Goal: Task Accomplishment & Management: Complete application form

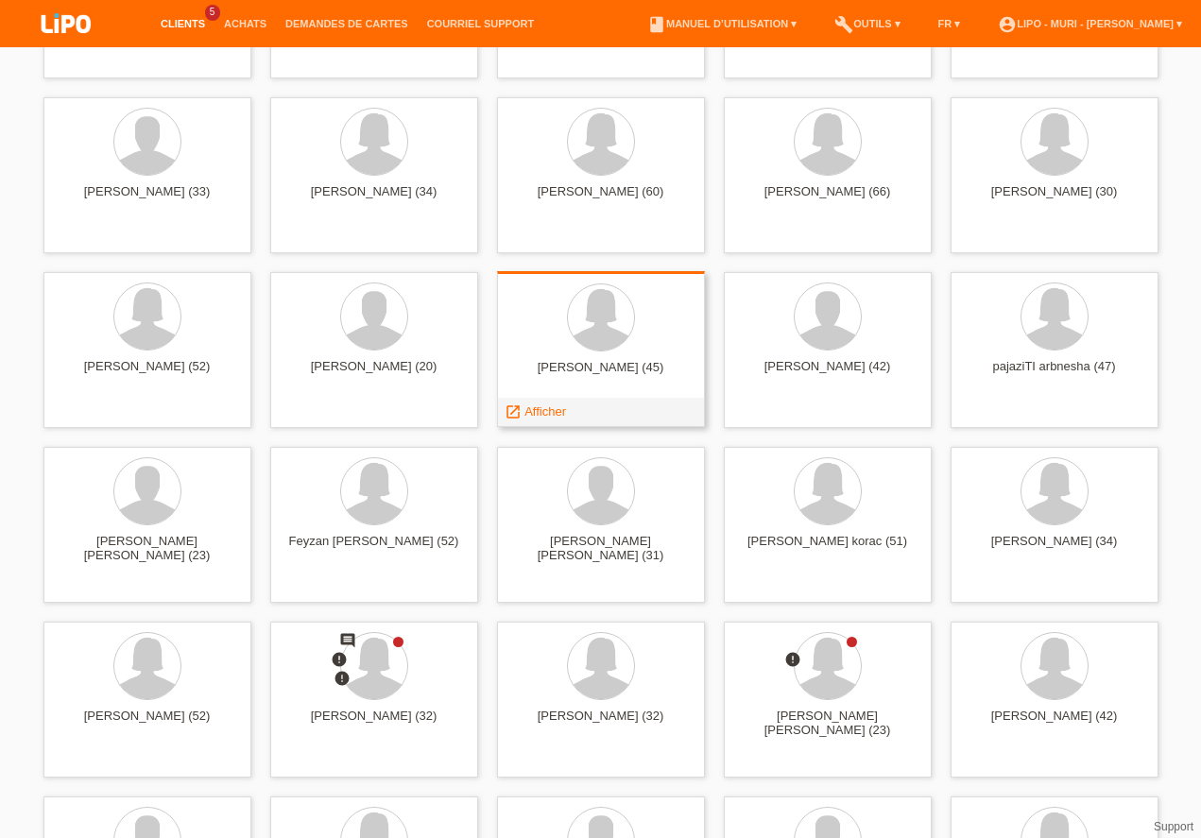
scroll to position [539, 0]
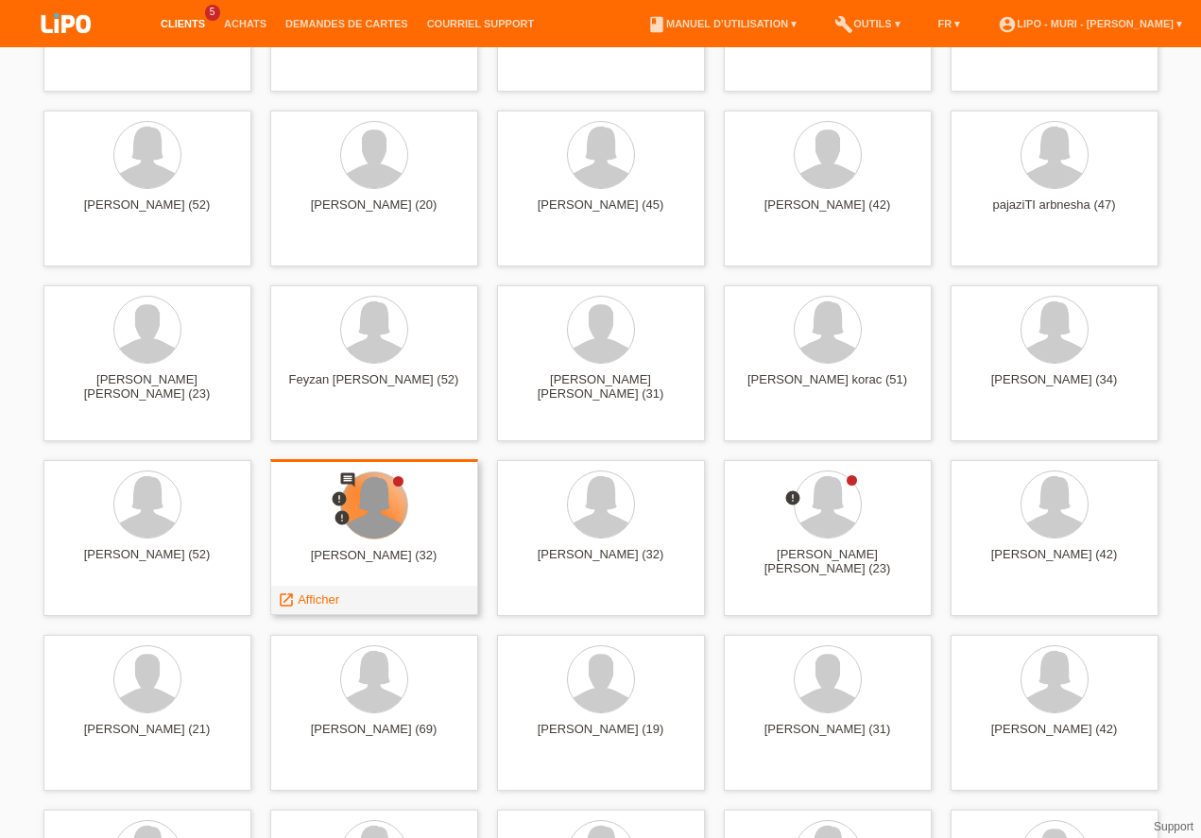
click at [392, 508] on div at bounding box center [374, 506] width 66 height 66
click at [317, 602] on span "Afficher" at bounding box center [319, 600] width 42 height 14
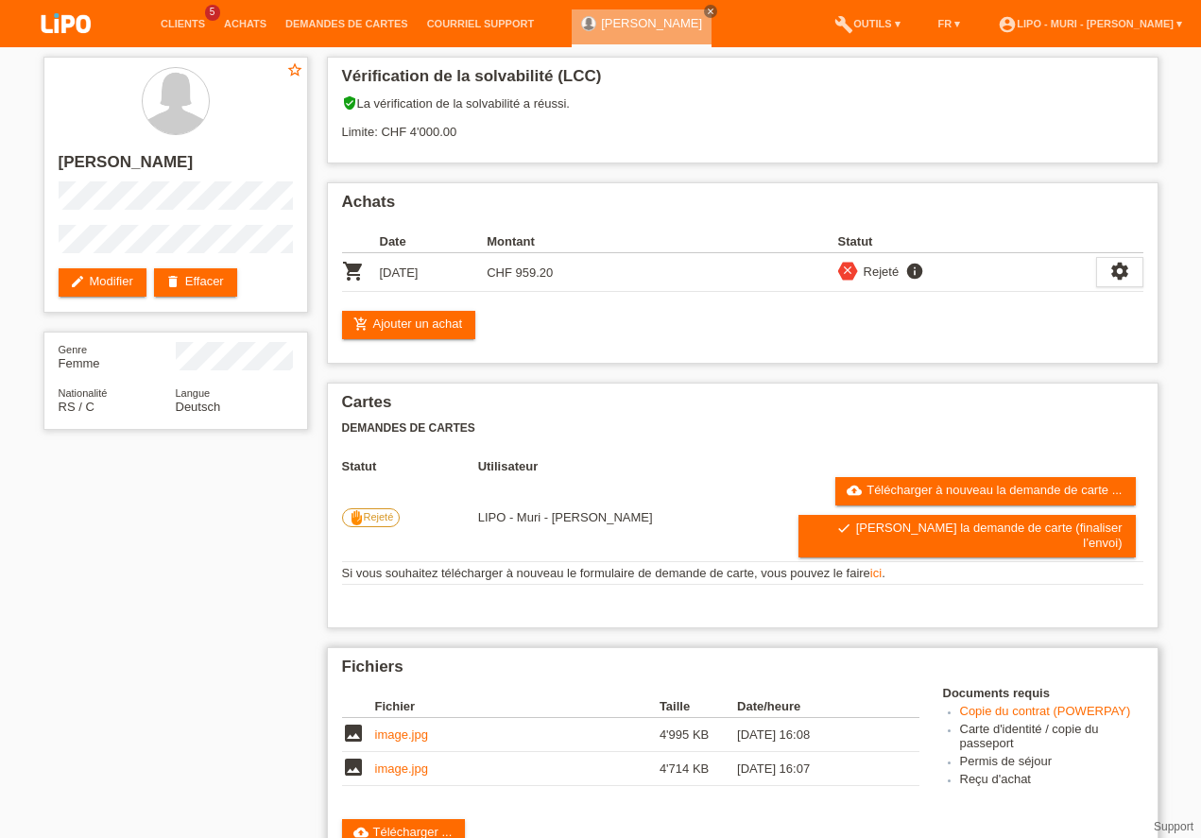
scroll to position [162, 0]
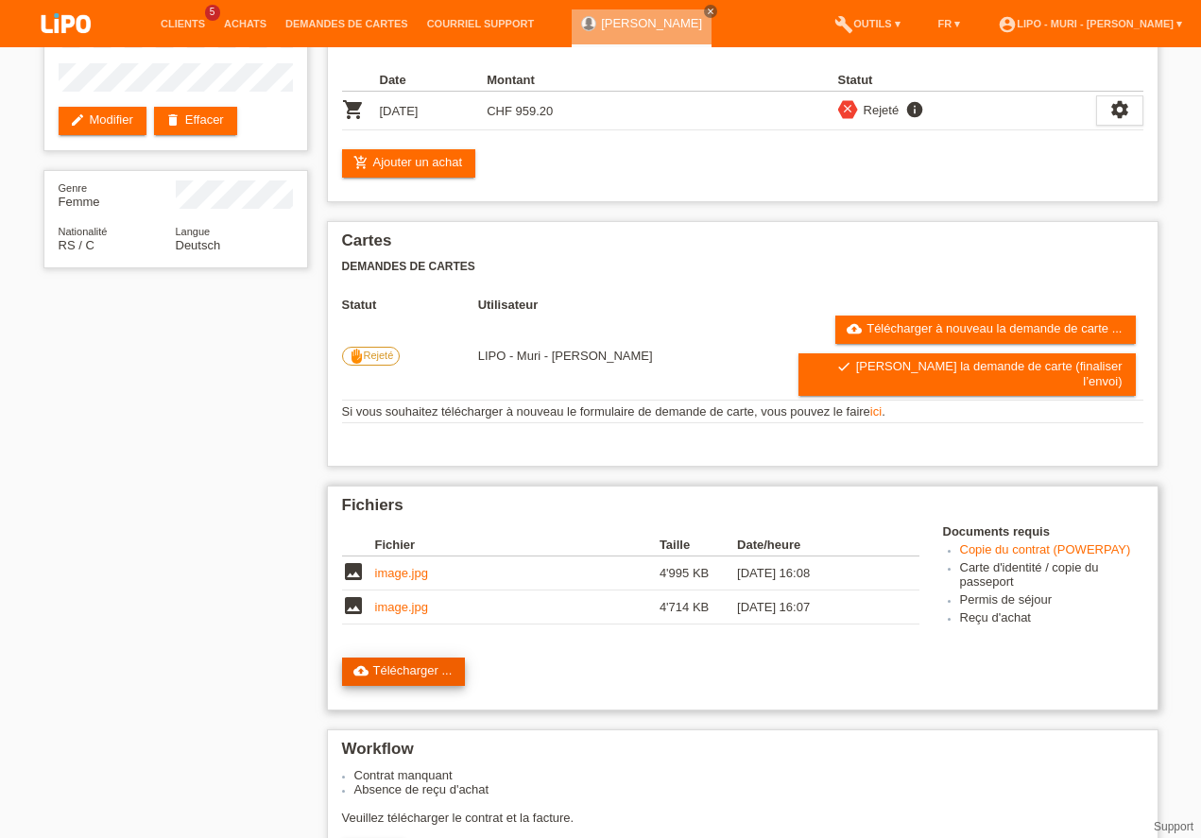
click at [385, 659] on link "cloud_upload Télécharger ..." at bounding box center [404, 672] width 124 height 28
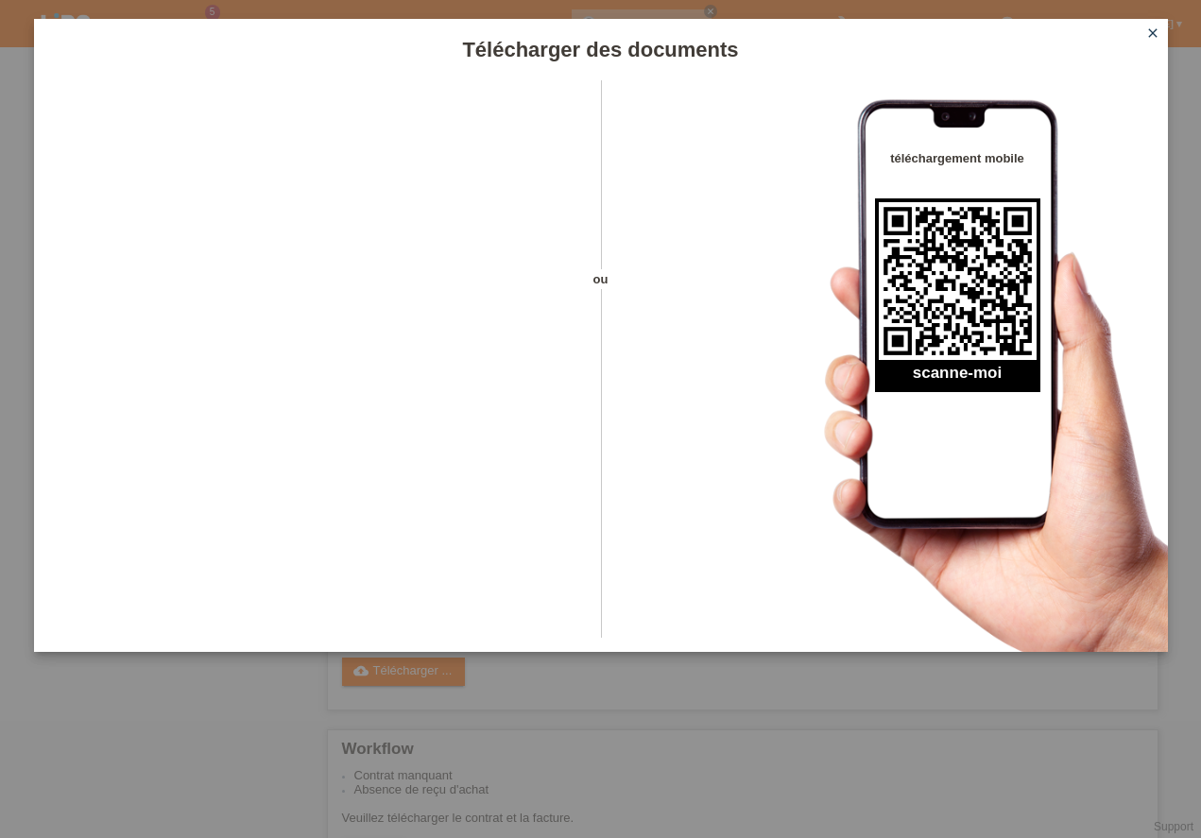
click at [1151, 38] on icon "close" at bounding box center [1153, 33] width 15 height 15
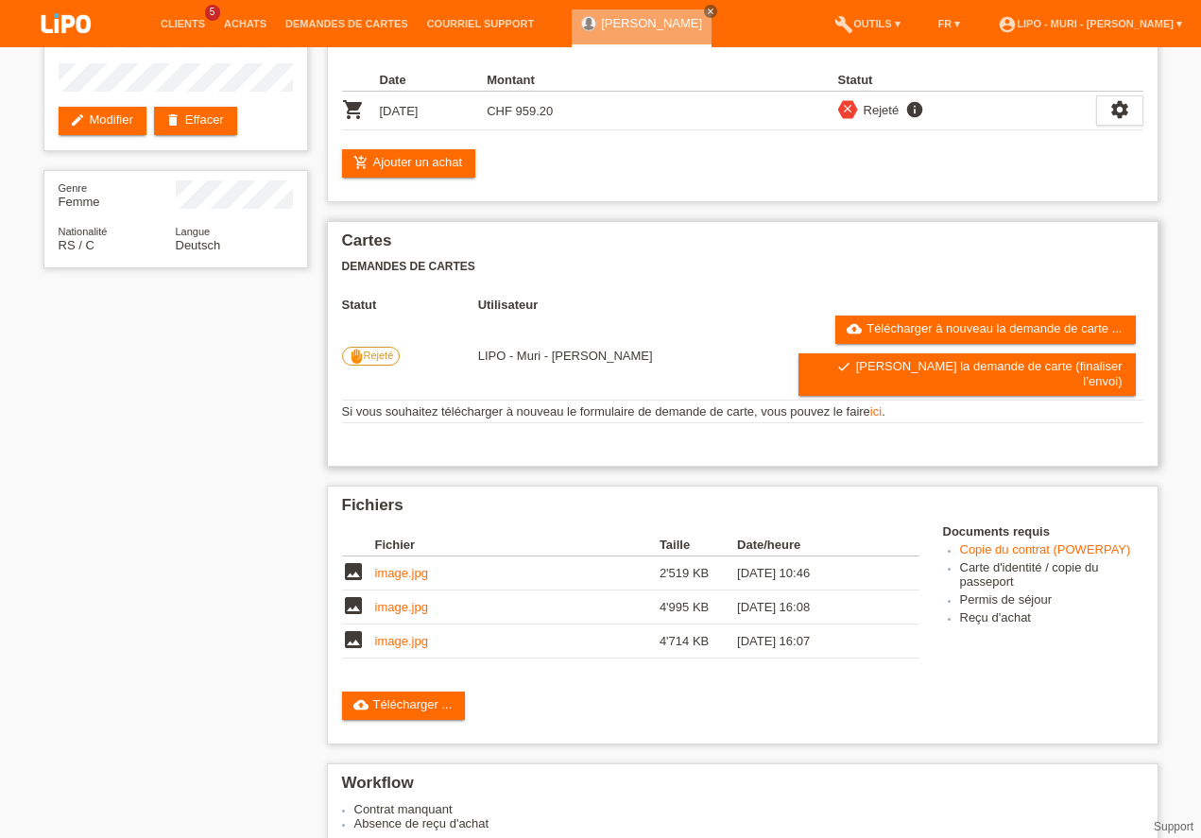
scroll to position [162, 0]
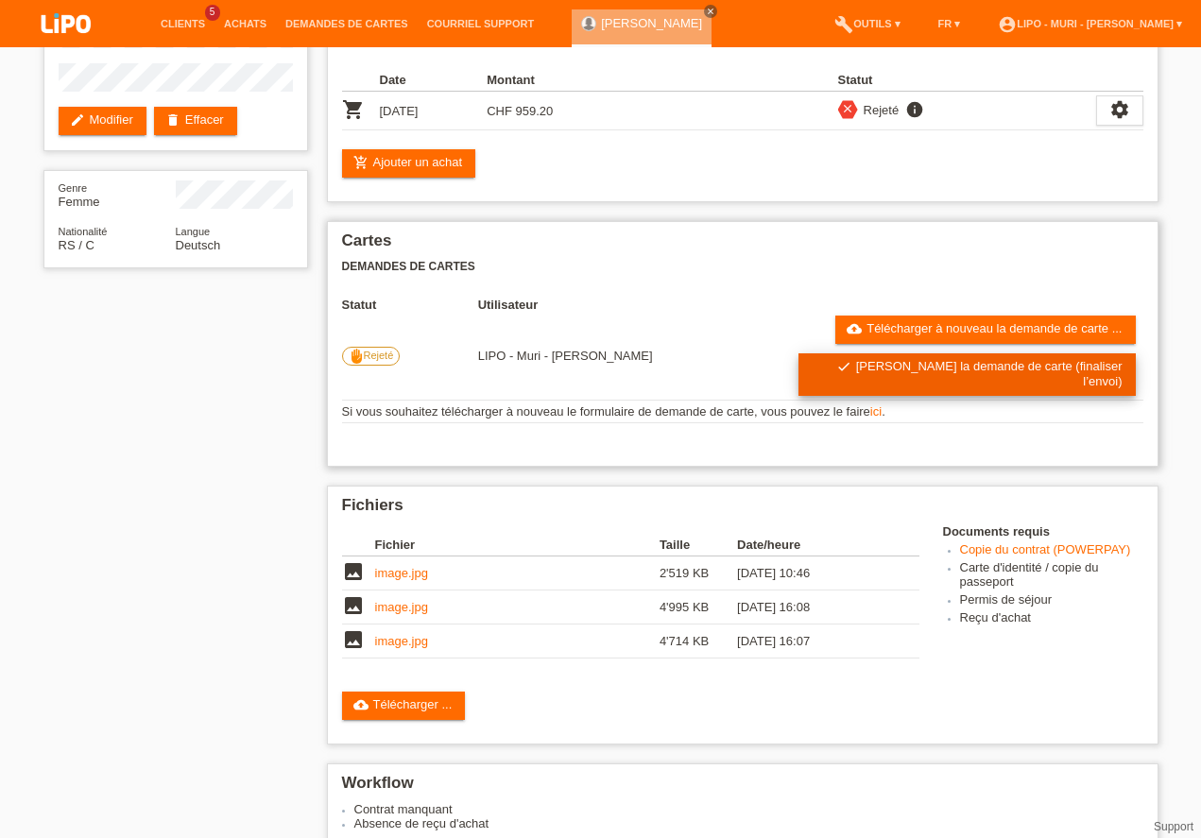
click at [886, 369] on link "check Soumettre la demande de carte (finaliser l’envoi)" at bounding box center [967, 375] width 337 height 43
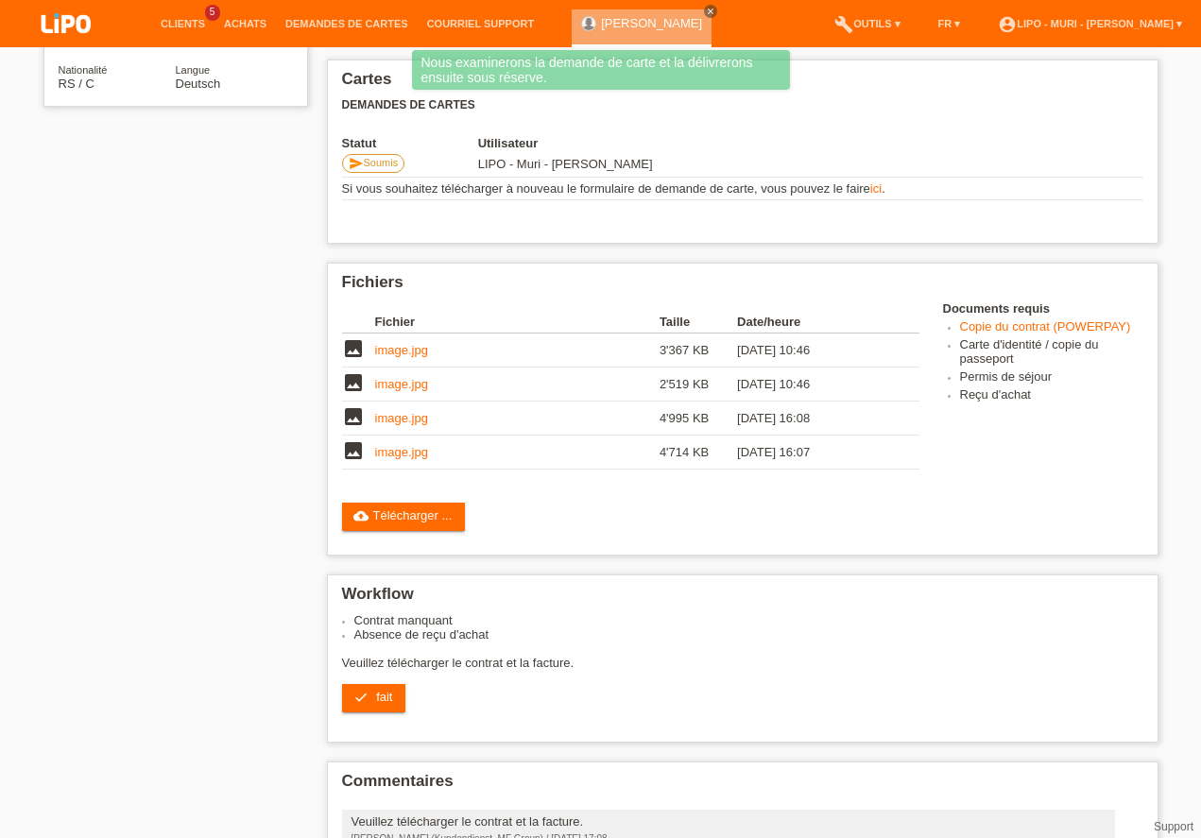
scroll to position [491, 0]
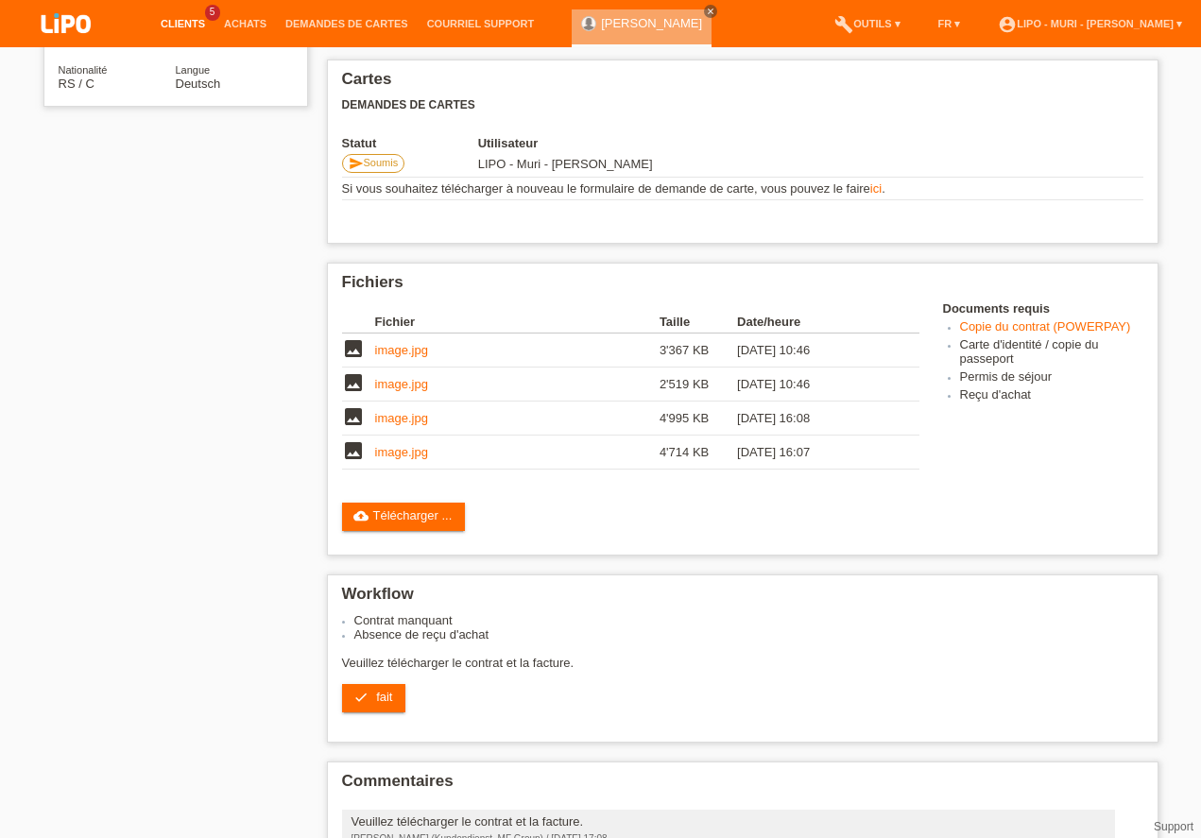
click at [188, 29] on link "Clients" at bounding box center [182, 23] width 63 height 11
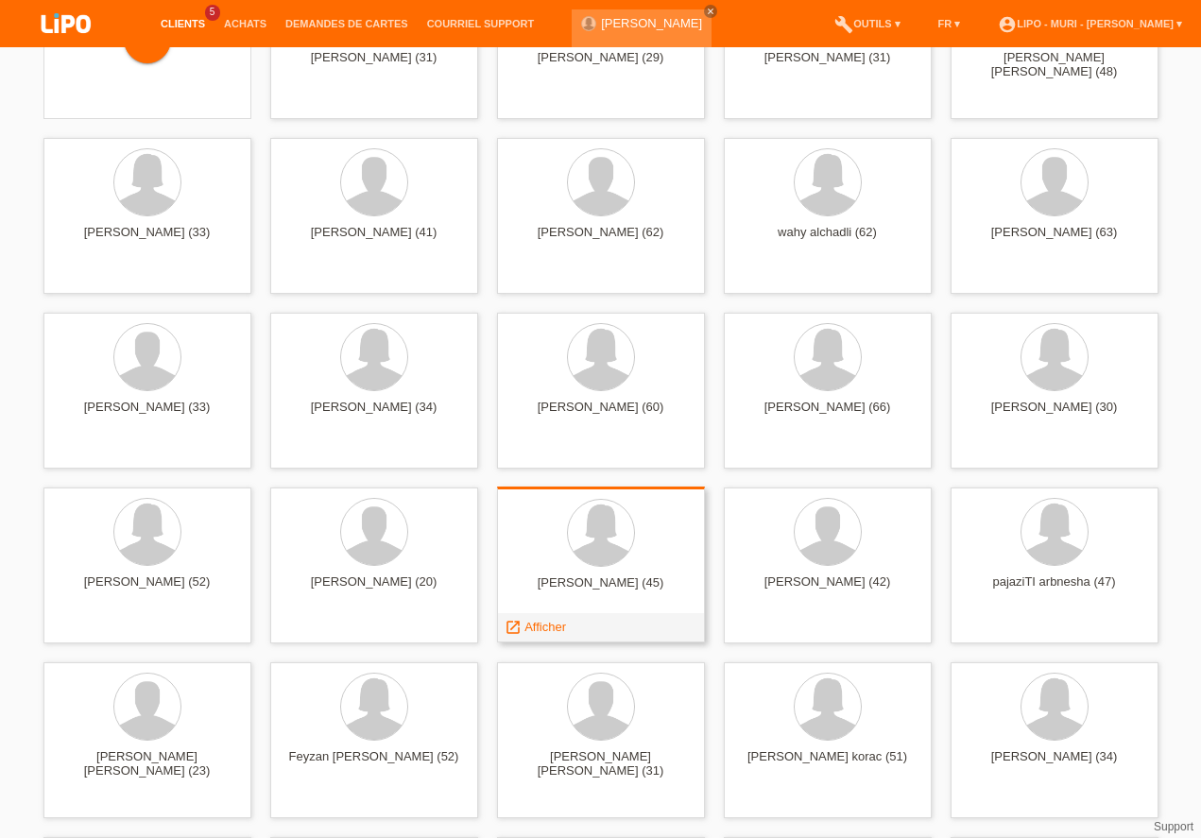
scroll to position [323, 0]
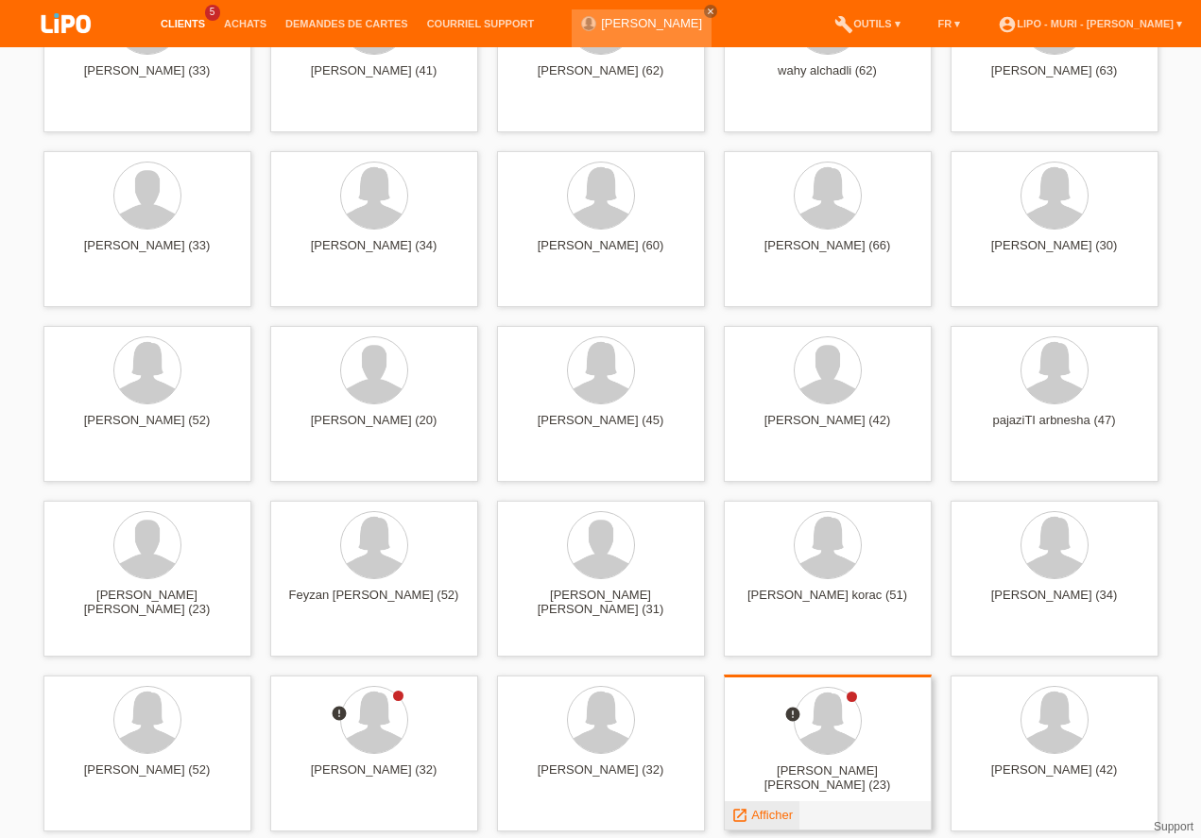
click at [775, 814] on span "Afficher" at bounding box center [773, 815] width 42 height 14
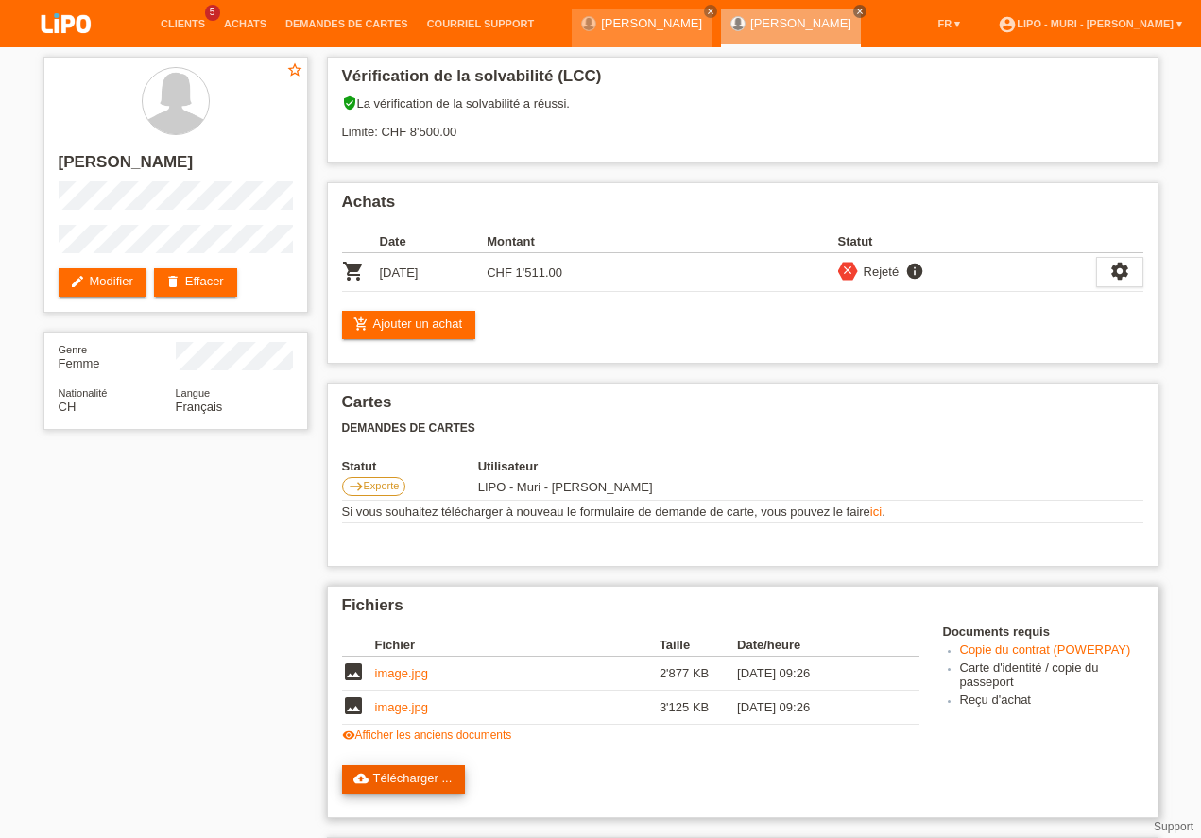
click at [405, 783] on link "cloud_upload Télécharger ..." at bounding box center [404, 780] width 124 height 28
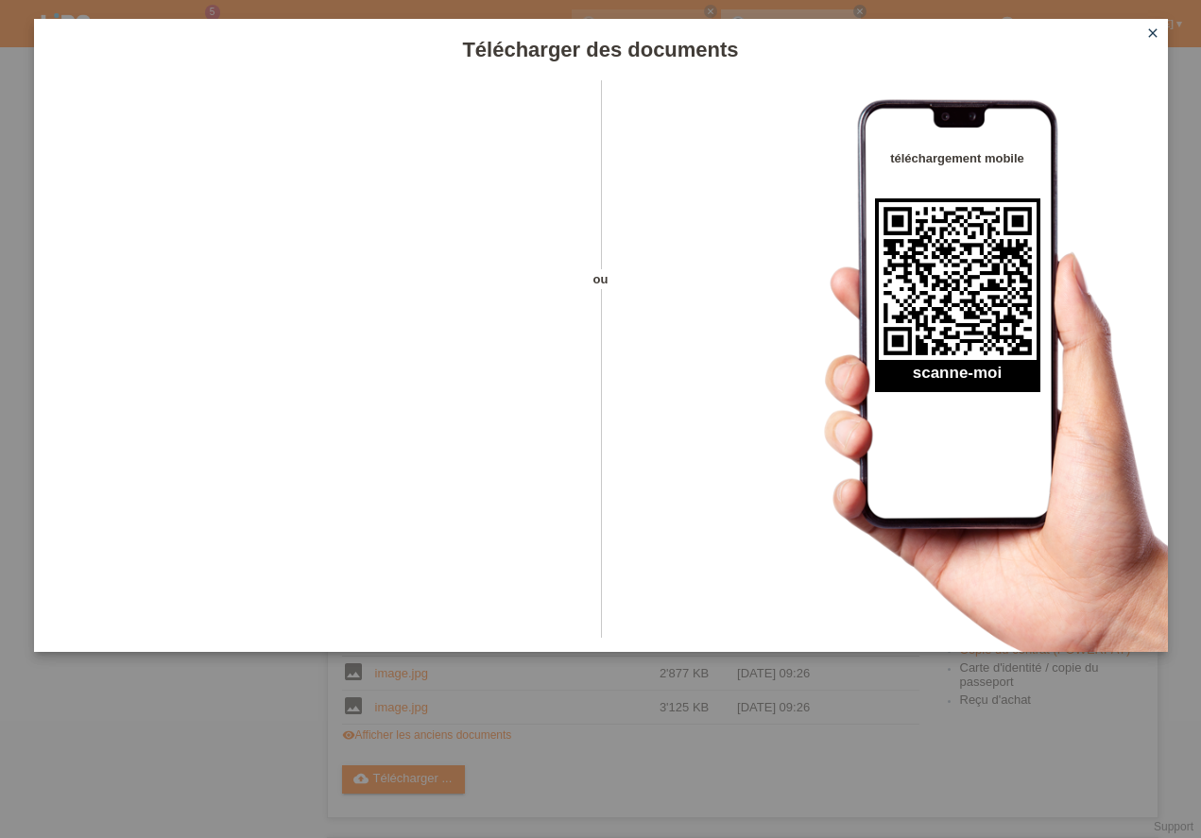
click at [1155, 33] on icon "close" at bounding box center [1153, 33] width 15 height 15
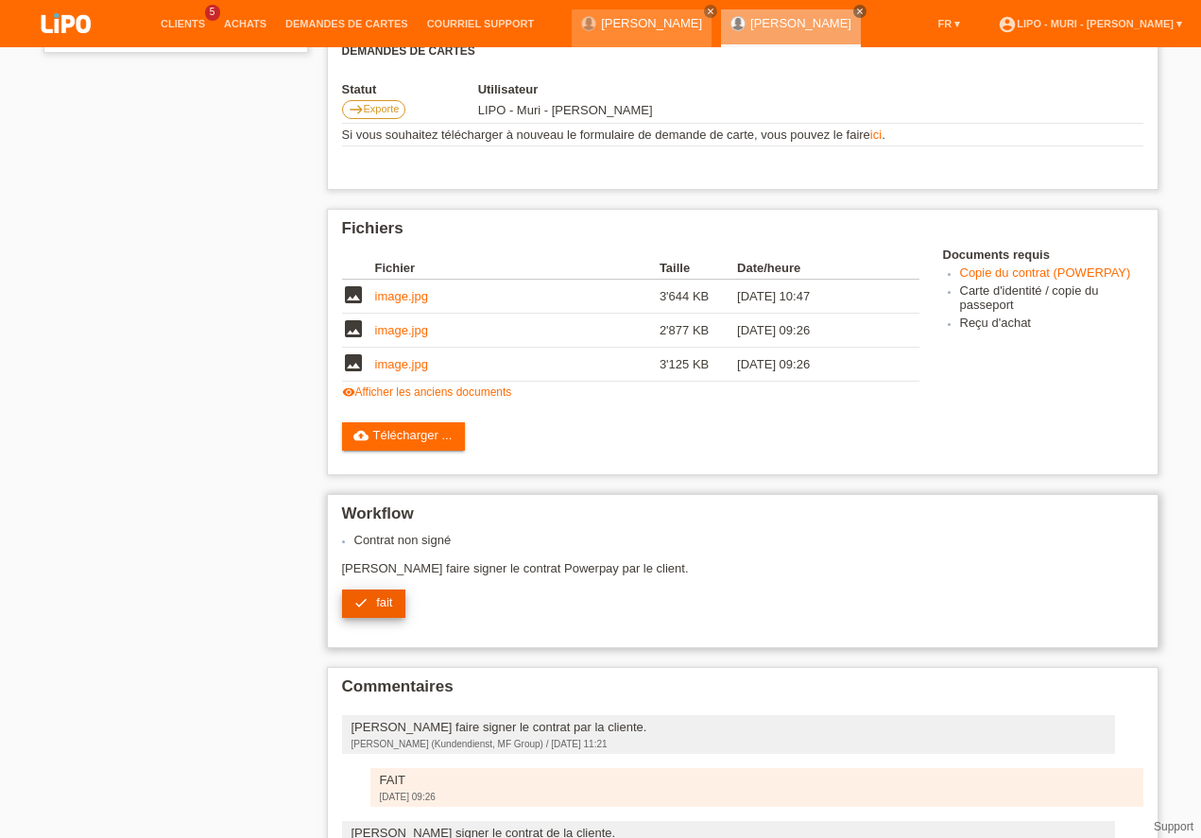
scroll to position [377, 0]
click at [381, 602] on span "fait" at bounding box center [384, 603] width 16 height 14
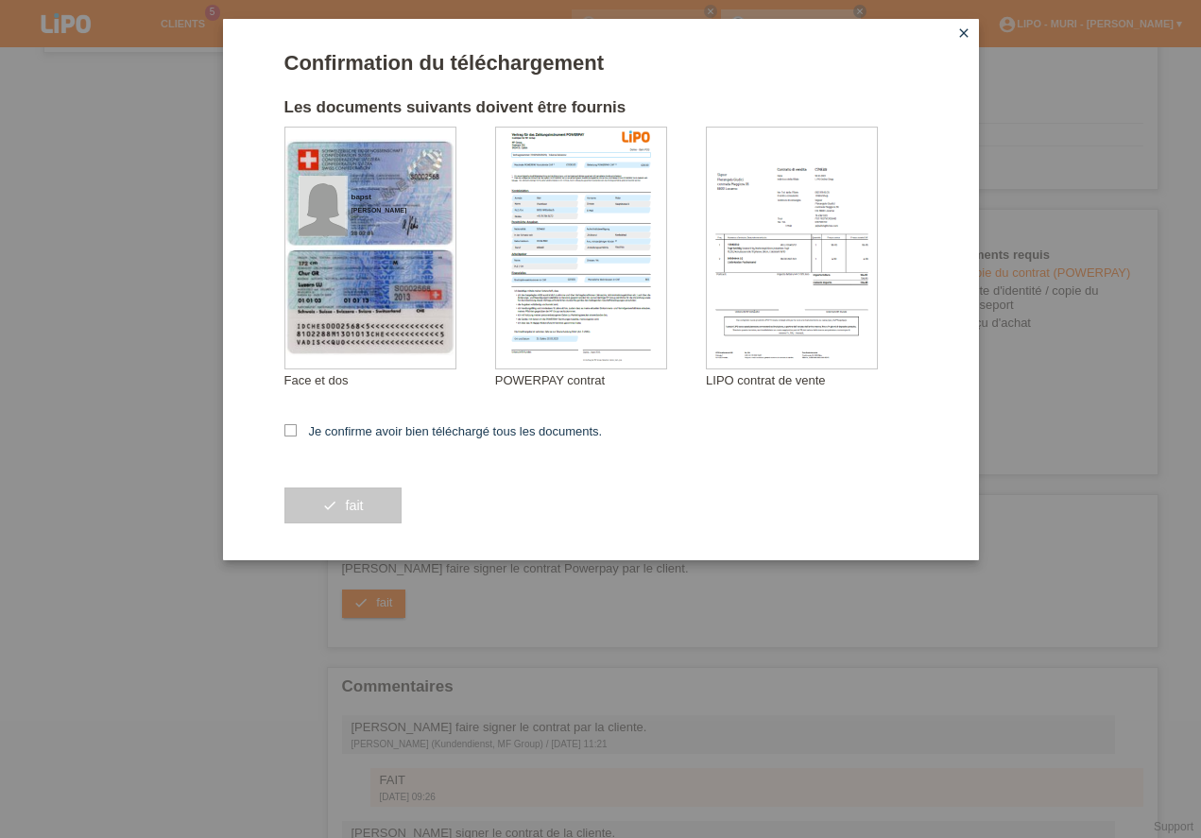
drag, startPoint x: 290, startPoint y: 434, endPoint x: 337, endPoint y: 496, distance: 77.7
click at [291, 434] on icon at bounding box center [291, 430] width 12 height 12
click at [291, 434] on input "Je confirme avoir bien téléchargé tous les documents." at bounding box center [291, 430] width 12 height 12
checkbox input "true"
click at [360, 512] on button "check fait" at bounding box center [343, 506] width 117 height 36
